Goal: Transaction & Acquisition: Purchase product/service

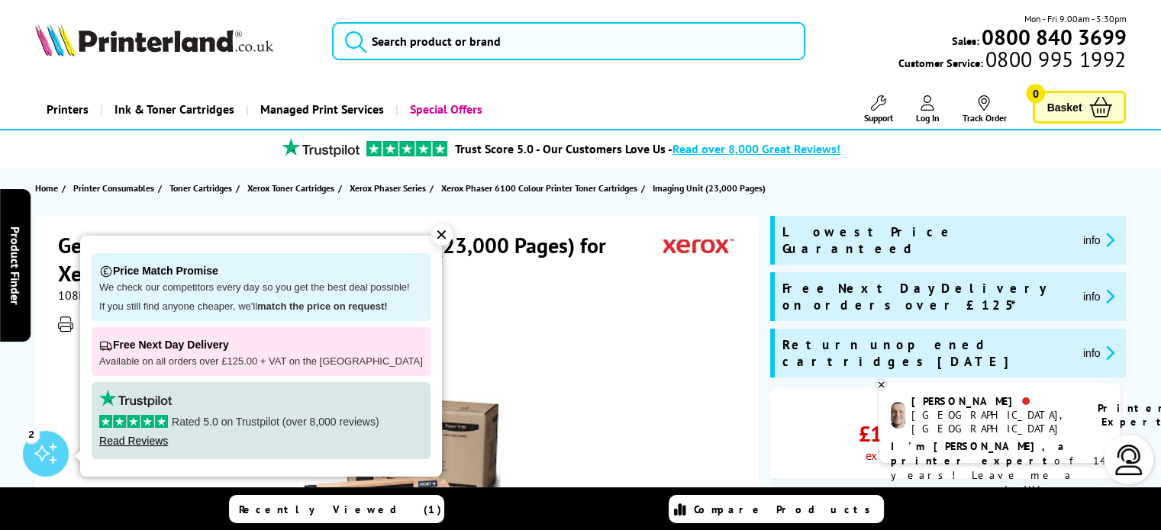
scroll to position [9, 0]
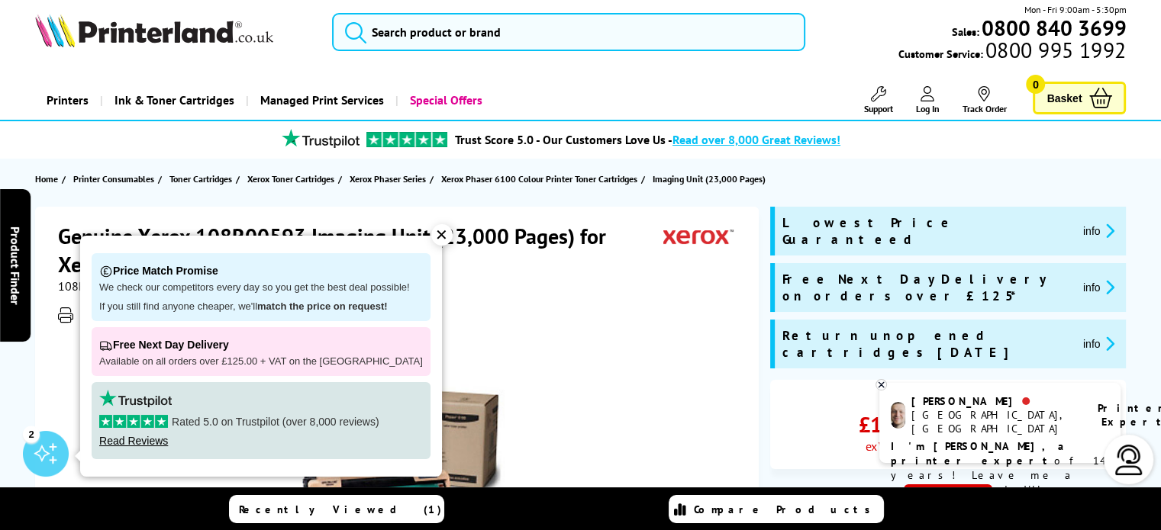
click at [431, 231] on div "✕" at bounding box center [441, 234] width 21 height 21
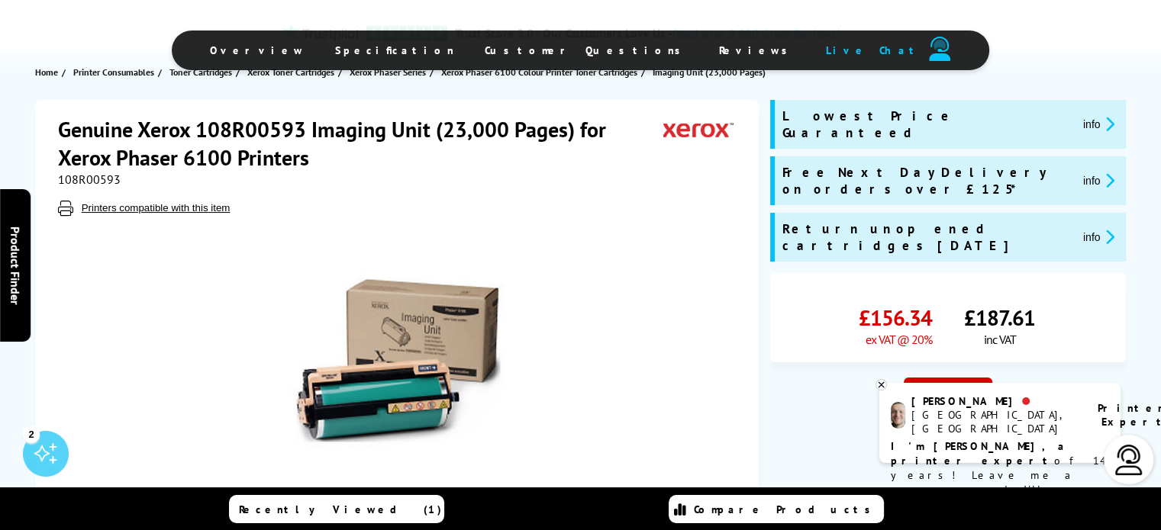
scroll to position [0, 0]
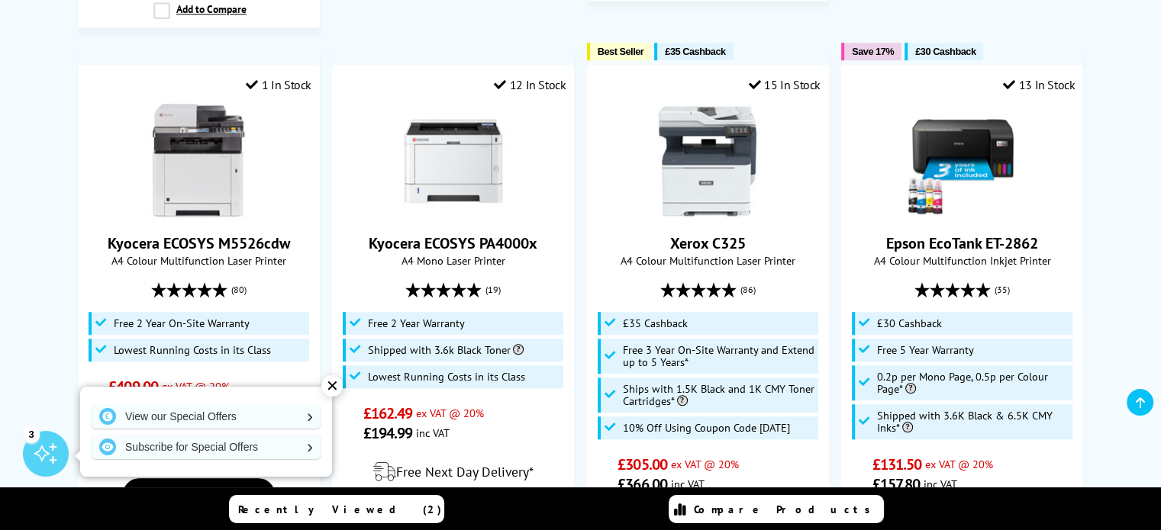
scroll to position [1154, 0]
